Goal: Transaction & Acquisition: Purchase product/service

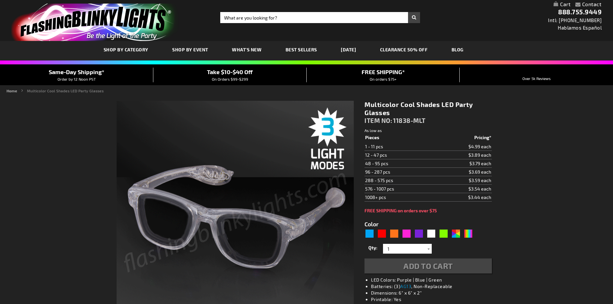
type input "5659"
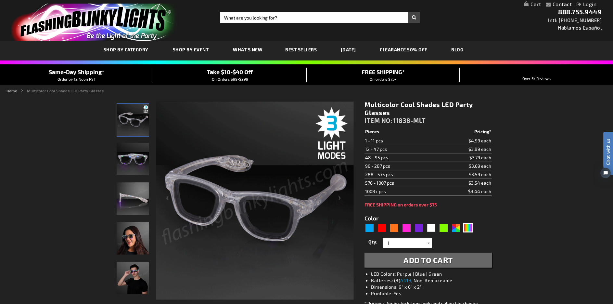
click at [545, 186] on div "Close dialog Get 10% Off Subscribe and save today Unlock Offer Submit" at bounding box center [306, 152] width 613 height 304
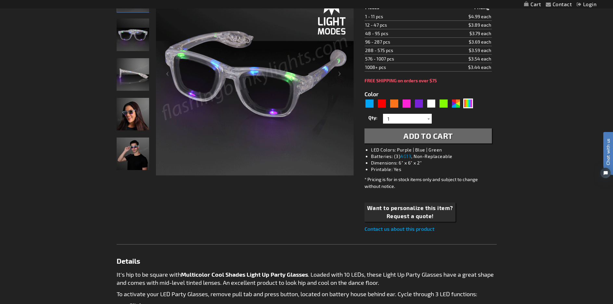
scroll to position [122, 0]
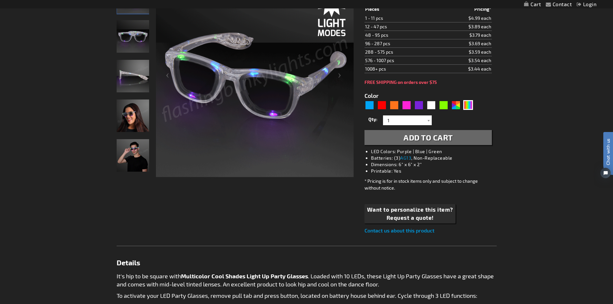
click at [412, 138] on span "Add to Cart" at bounding box center [427, 137] width 49 height 9
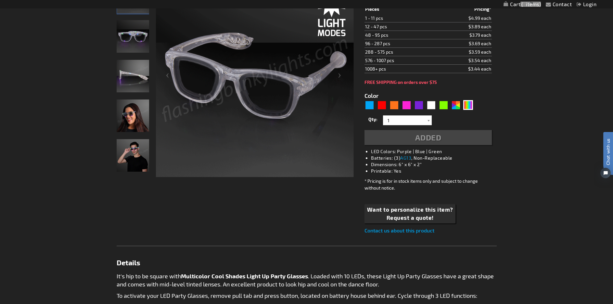
scroll to position [137, 0]
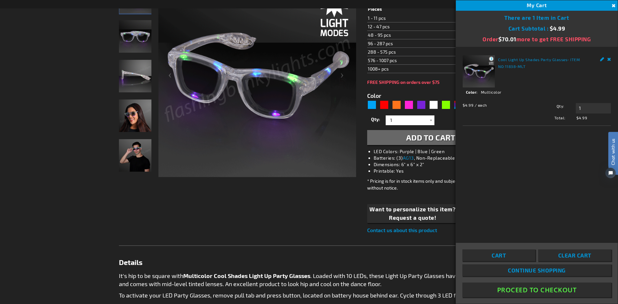
drag, startPoint x: 614, startPoint y: 38, endPoint x: 615, endPoint y: 57, distance: 18.2
click at [613, 57] on div "Close There are 1 Item in Cart Cart Subtotal $4.99 Order $ 70.01 more to get FR…" at bounding box center [537, 162] width 162 height 303
drag, startPoint x: 617, startPoint y: 151, endPoint x: 1215, endPoint y: 269, distance: 609.8
click at [613, 173] on div "Chat with us" at bounding box center [613, 153] width 10 height 43
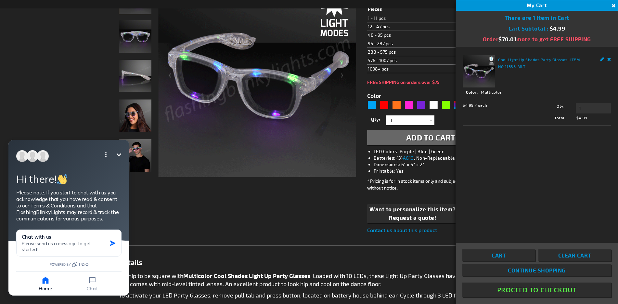
click at [149, 232] on div "Checkout as a new customer Creating an account has many benefits: See order and…" at bounding box center [309, 258] width 380 height 571
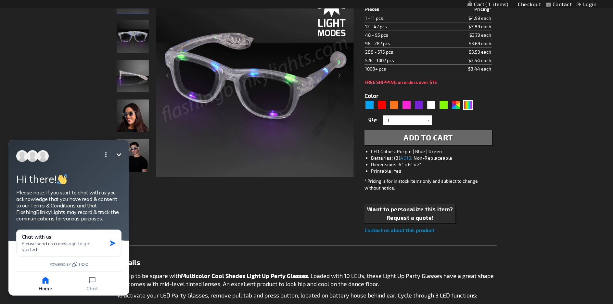
click at [211, 239] on div "Checkout as a new customer Creating an account has many benefits: See order and…" at bounding box center [307, 258] width 380 height 571
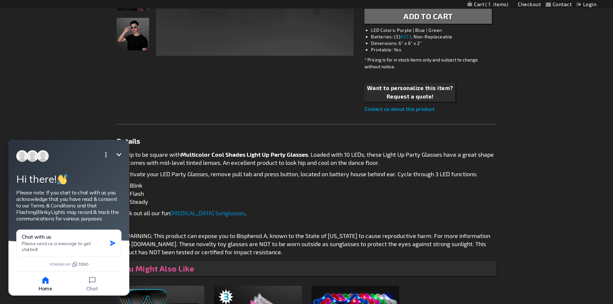
scroll to position [261, 0]
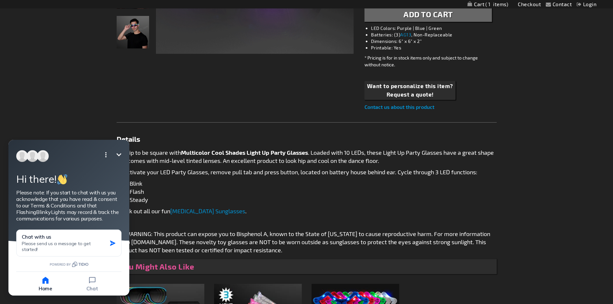
click at [106, 156] on icon "Open options" at bounding box center [105, 154] width 1 height 5
click at [118, 154] on icon "Minimize" at bounding box center [119, 154] width 5 height 3
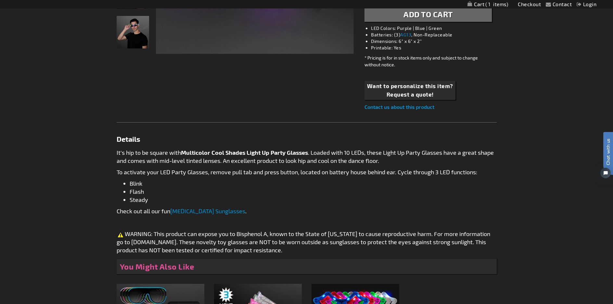
click at [208, 212] on link "Flashing Sunglasses" at bounding box center [207, 210] width 75 height 7
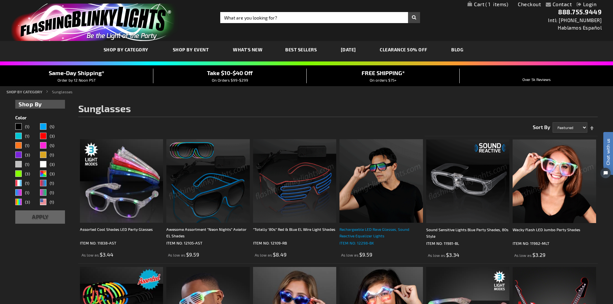
click at [364, 231] on div "Rechargeable LED Rave Glasses, Sound Reactive Equalizer Lights" at bounding box center [380, 232] width 83 height 13
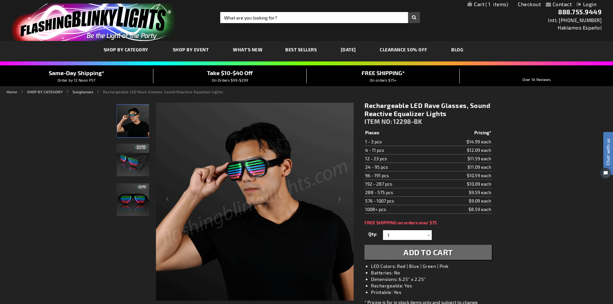
click at [429, 261] on div "Rechargeable LED Rave Glasses, Sound Reactive Equalizer Lights ITEM NO: 12298-B…" at bounding box center [428, 228] width 137 height 264
